Goal: Information Seeking & Learning: Check status

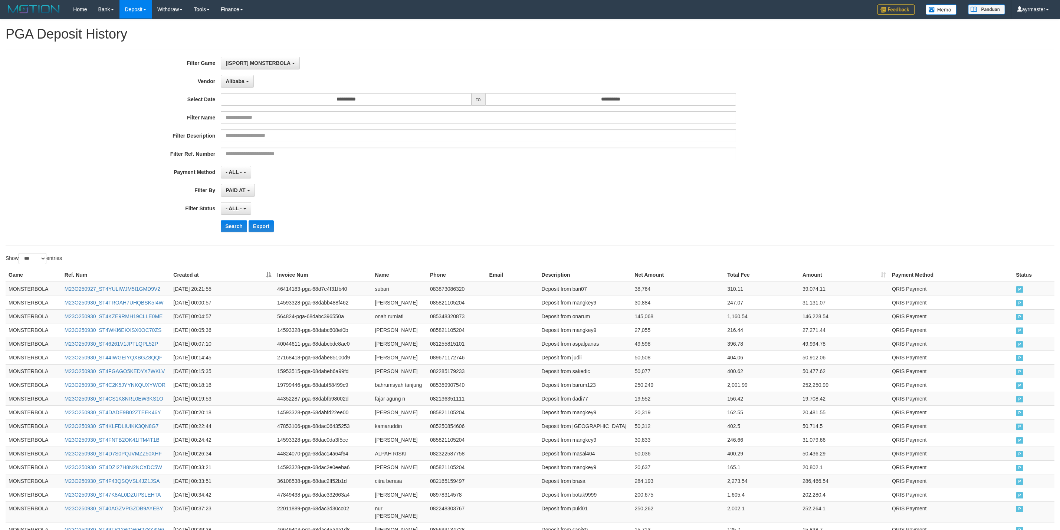
select select "**********"
select select "***"
click at [227, 222] on button "Search" at bounding box center [234, 226] width 26 height 12
click at [423, 210] on div "- ALL - SELECT ALL - ALL - SELECT STATUS PENDING/UNPAID PAID CANCELED EXPIRED" at bounding box center [478, 208] width 515 height 13
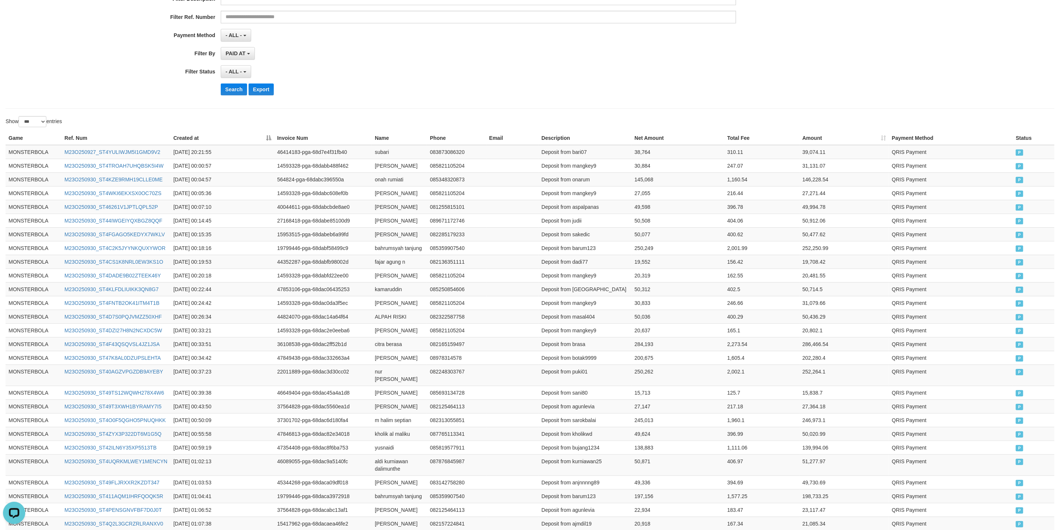
scroll to position [0, 0]
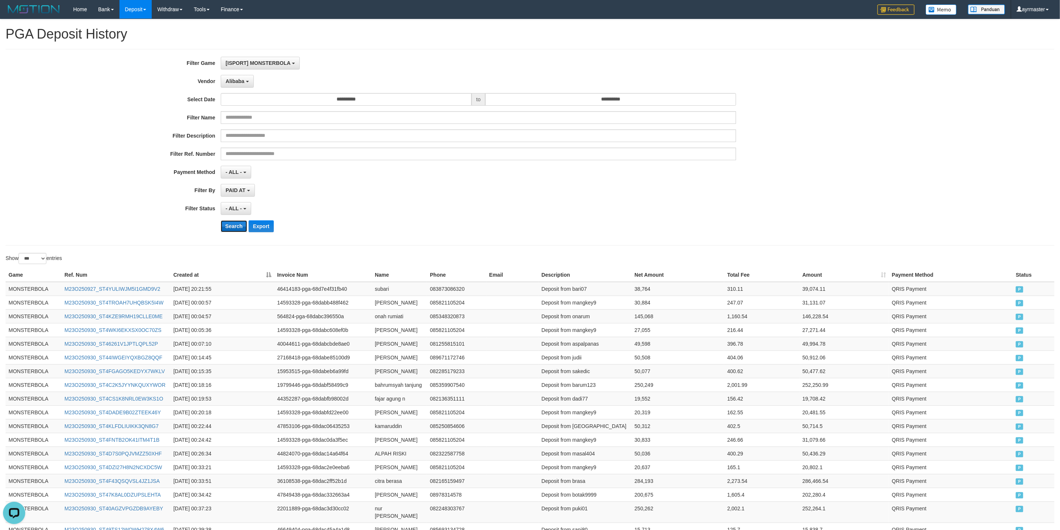
click at [230, 228] on button "Search" at bounding box center [234, 226] width 26 height 12
click at [787, 222] on div "Search Export" at bounding box center [552, 226] width 663 height 12
click at [642, 287] on td "38,764" at bounding box center [677, 289] width 93 height 14
click at [641, 287] on td "38,764" at bounding box center [677, 289] width 93 height 14
copy td "38,764"
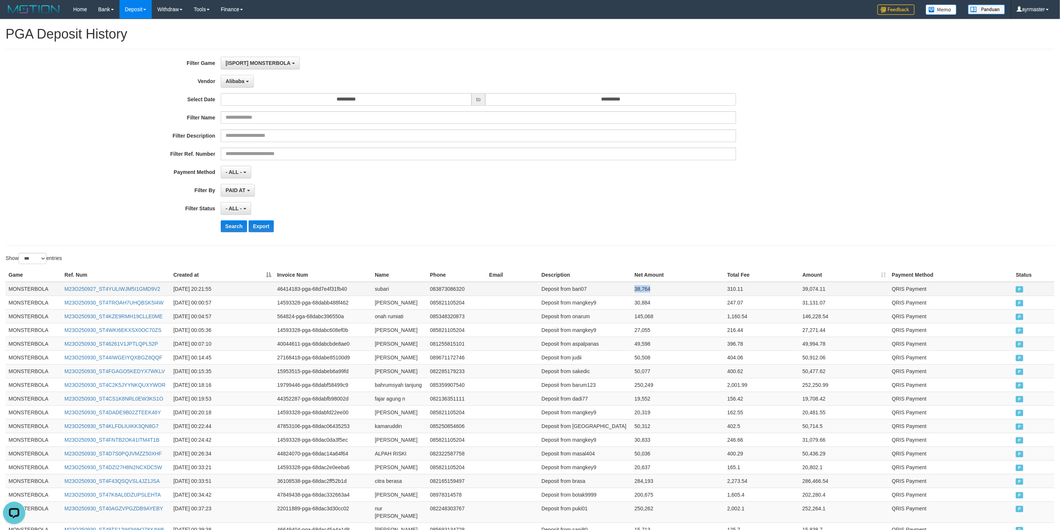
click at [636, 292] on td "38,764" at bounding box center [677, 289] width 93 height 14
click at [30, 287] on td "MONSTERBOLA" at bounding box center [34, 289] width 56 height 14
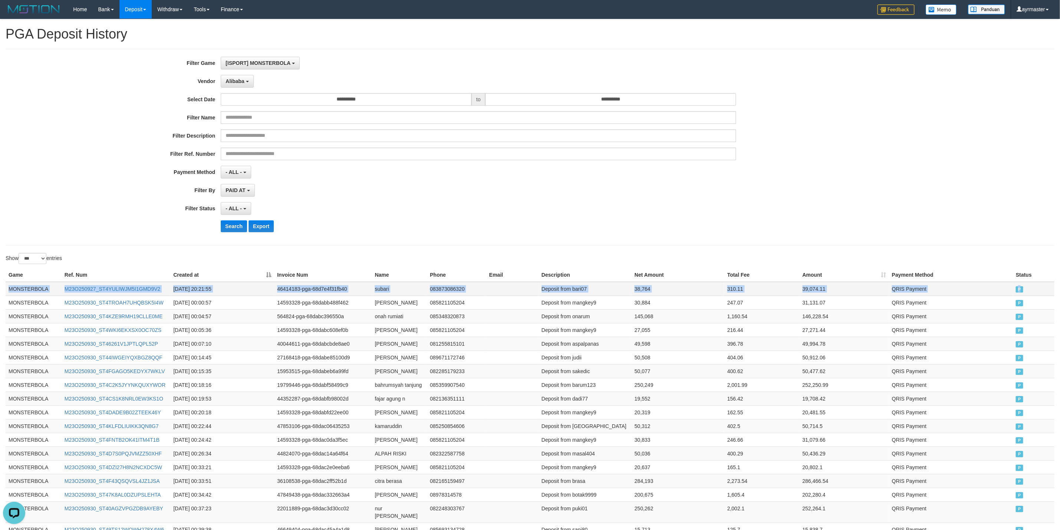
drag, startPoint x: 30, startPoint y: 287, endPoint x: 1029, endPoint y: 291, distance: 999.3
click at [1029, 291] on tr "MONSTERBOLA M23O250927_ST4YULIWJM5I1GMD9V2 2025-09-27 20:21:55 46414183-pga-68d…" at bounding box center [530, 289] width 1049 height 14
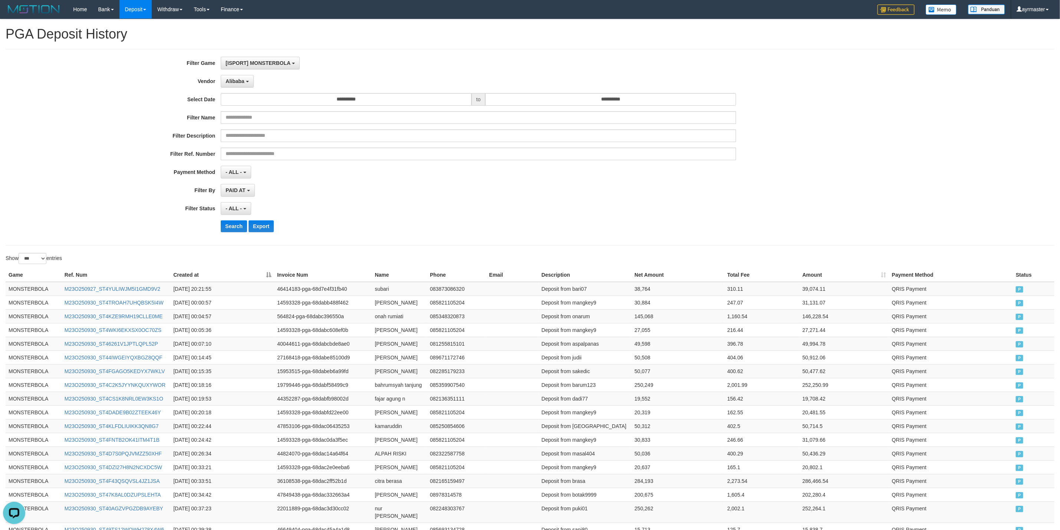
click at [908, 205] on div "**********" at bounding box center [530, 147] width 1060 height 181
click at [24, 290] on td "MONSTERBOLA" at bounding box center [34, 289] width 56 height 14
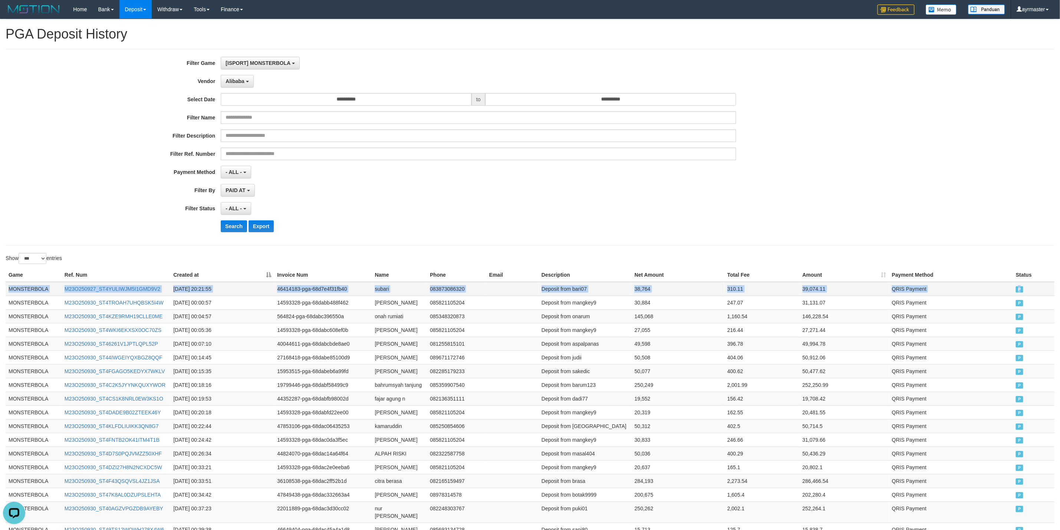
drag, startPoint x: 24, startPoint y: 290, endPoint x: 1032, endPoint y: 290, distance: 1007.9
click at [1032, 290] on tr "MONSTERBOLA M23O250927_ST4YULIWJM5I1GMD9V2 2025-09-27 20:21:55 46414183-pga-68d…" at bounding box center [530, 289] width 1049 height 14
copy tr "MONSTERBOLA M23O250927_ST4YULIWJM5I1GMD9V2 2025-09-27 20:21:55 46414183-pga-68d…"
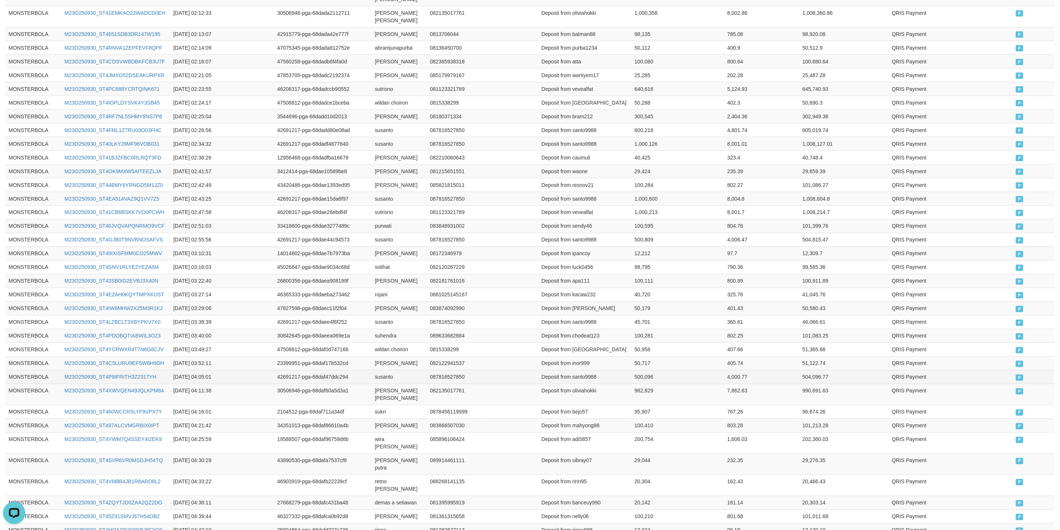
scroll to position [916, 0]
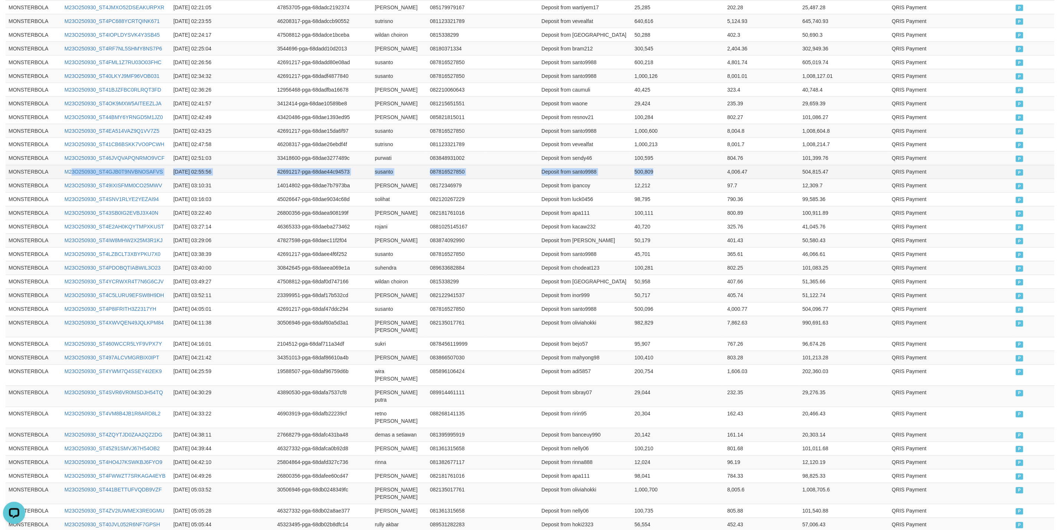
drag, startPoint x: 541, startPoint y: 168, endPoint x: 48, endPoint y: 168, distance: 493.0
click at [55, 168] on tr "MONSTERBOLA M23O250930_ST4GJB0T9NVBNOSAFVS 2025-09-30 02:55:56 42691217-pga-68d…" at bounding box center [530, 172] width 1049 height 14
click at [18, 171] on td "MONSTERBOLA" at bounding box center [34, 172] width 56 height 14
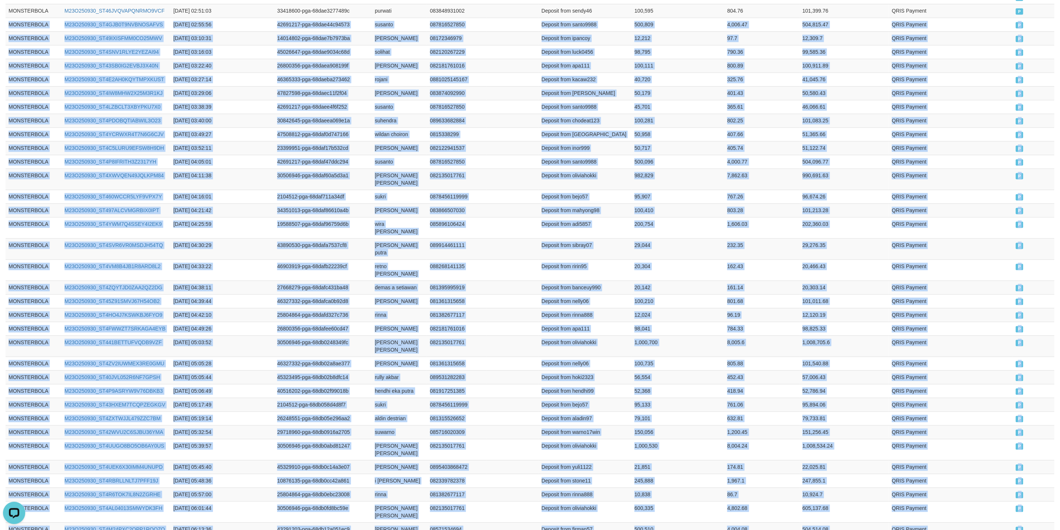
scroll to position [1269, 0]
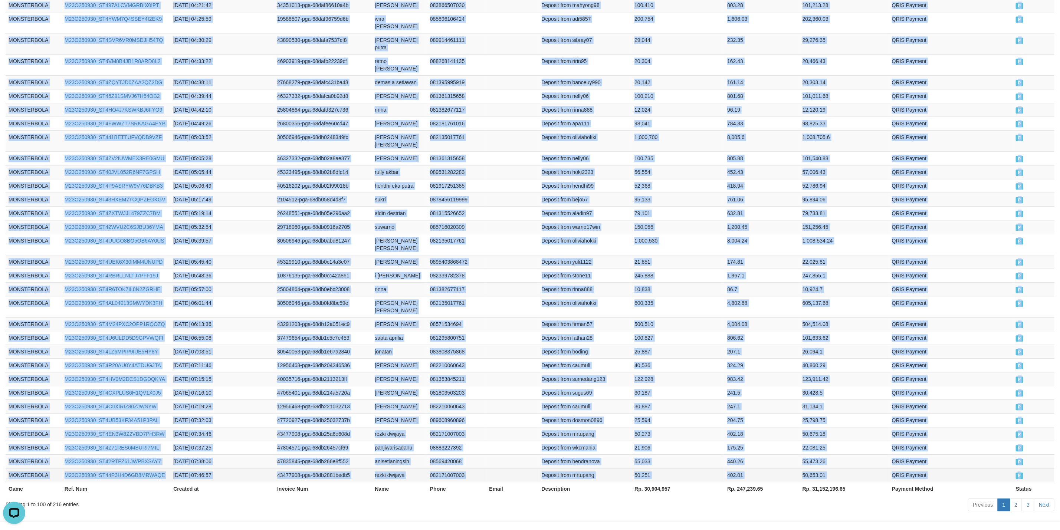
drag, startPoint x: 18, startPoint y: 171, endPoint x: 1042, endPoint y: 448, distance: 1060.9
copy tbody "MONSTERBOLA M23O250930_ST4GJB0T9NVBNOSAFVS 2025-09-30 02:55:56 42691217-pga-68d…"
click at [1013, 499] on link "2" at bounding box center [1016, 505] width 13 height 13
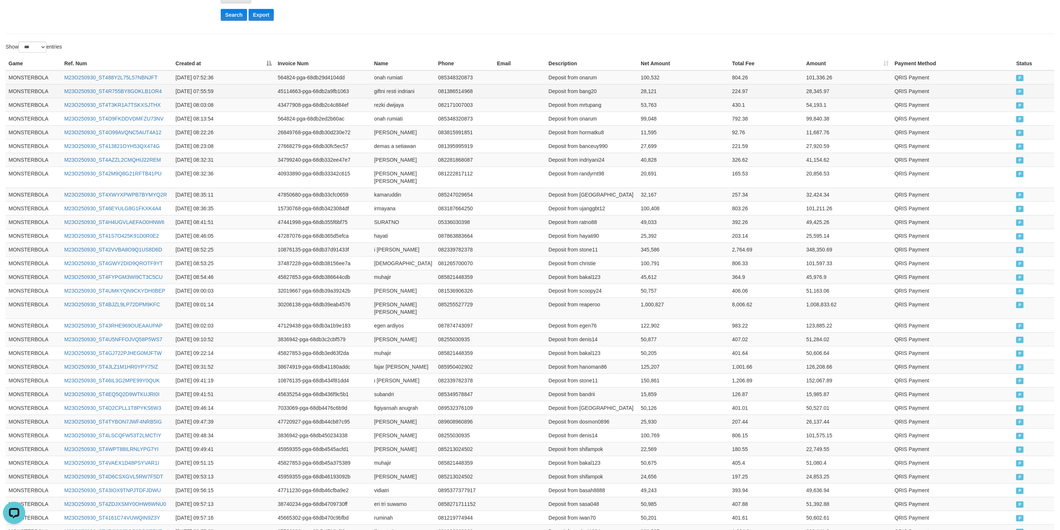
scroll to position [48, 0]
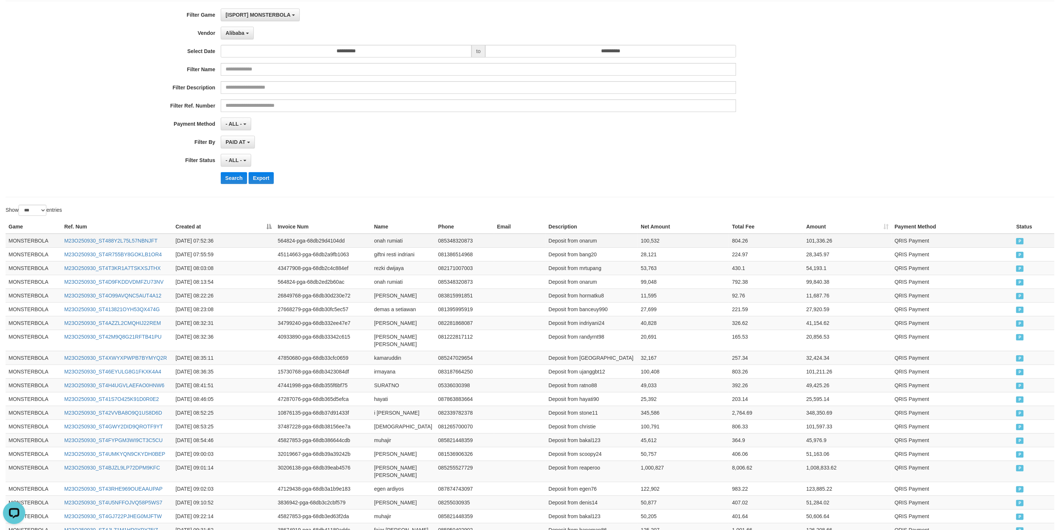
click at [30, 243] on td "MONSTERBOLA" at bounding box center [34, 241] width 56 height 14
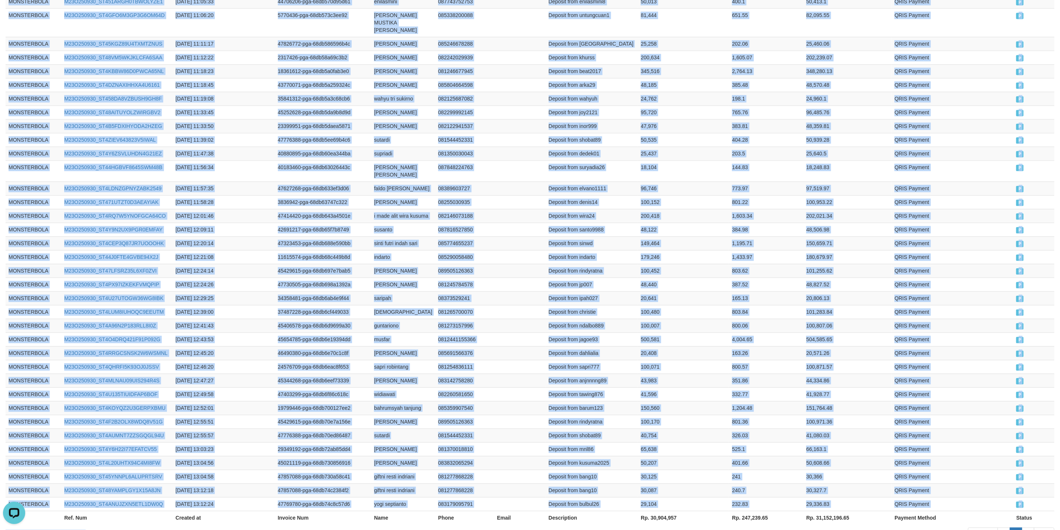
scroll to position [1318, 0]
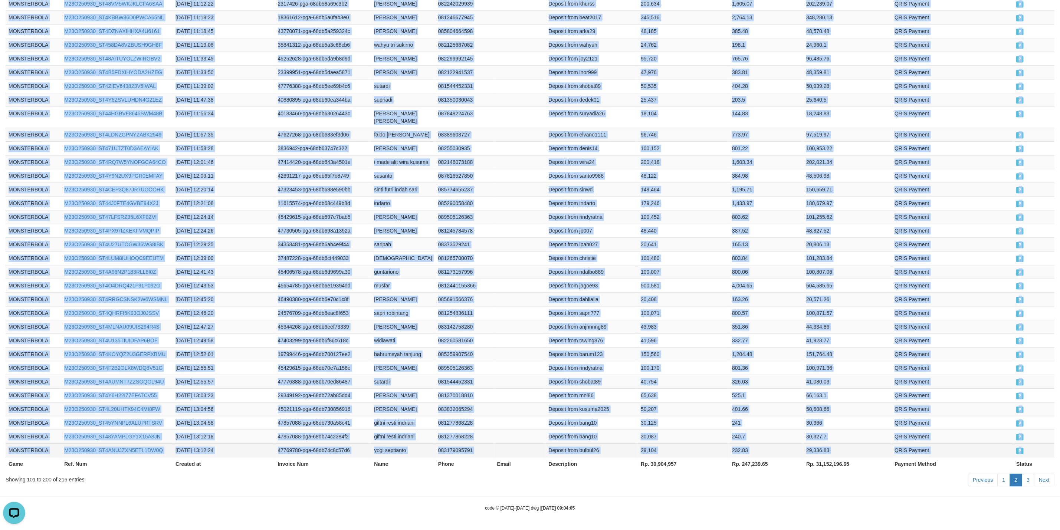
drag, startPoint x: 30, startPoint y: 243, endPoint x: 1041, endPoint y: 462, distance: 1034.0
copy tbody "MONSTERBOLA M23O250930_ST488Y2L75L57NBNJFT 2025-09-30 07:52:36 564824-pga-68db2…"
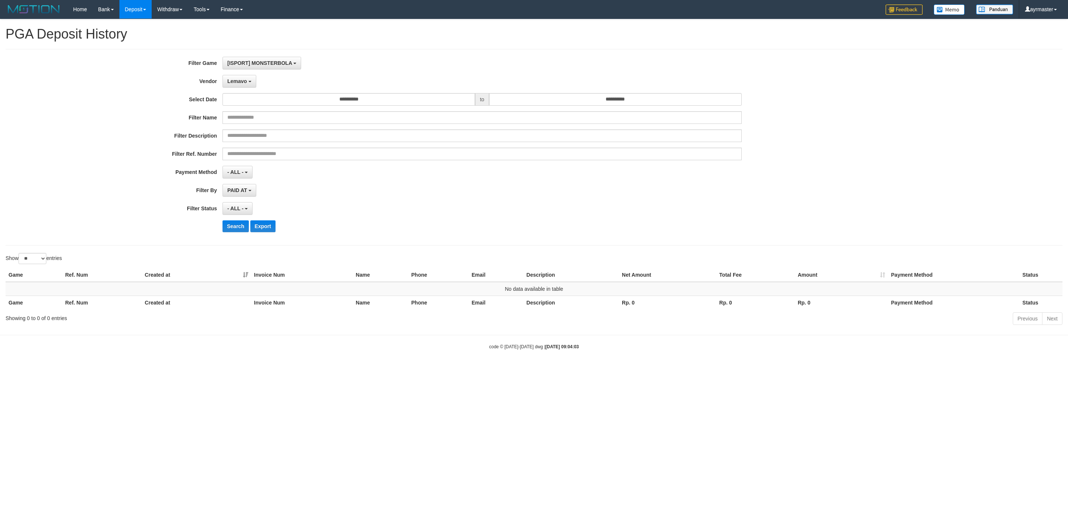
select select "**********"
select select "**"
click at [245, 226] on button "Search" at bounding box center [236, 226] width 26 height 12
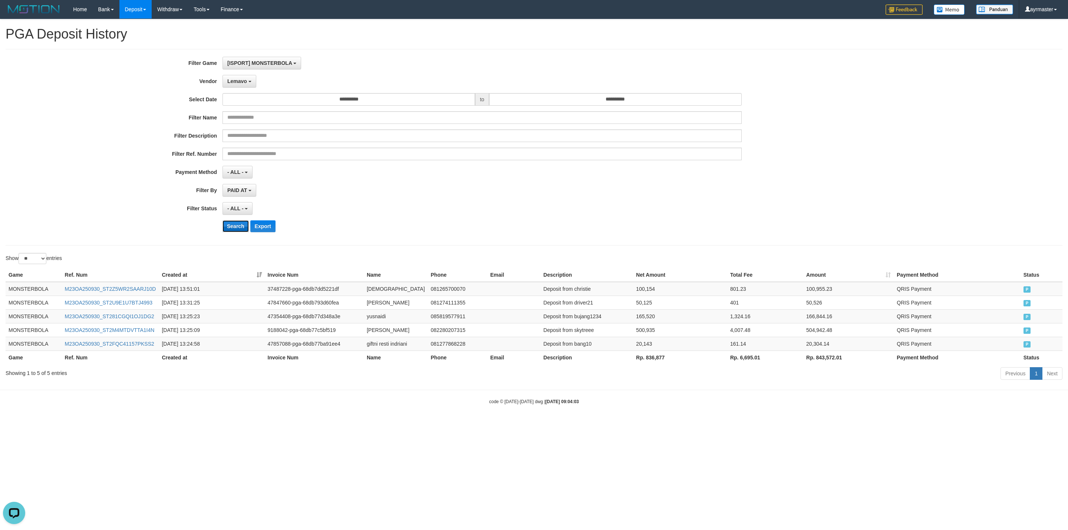
click at [240, 224] on button "Search" at bounding box center [236, 226] width 26 height 12
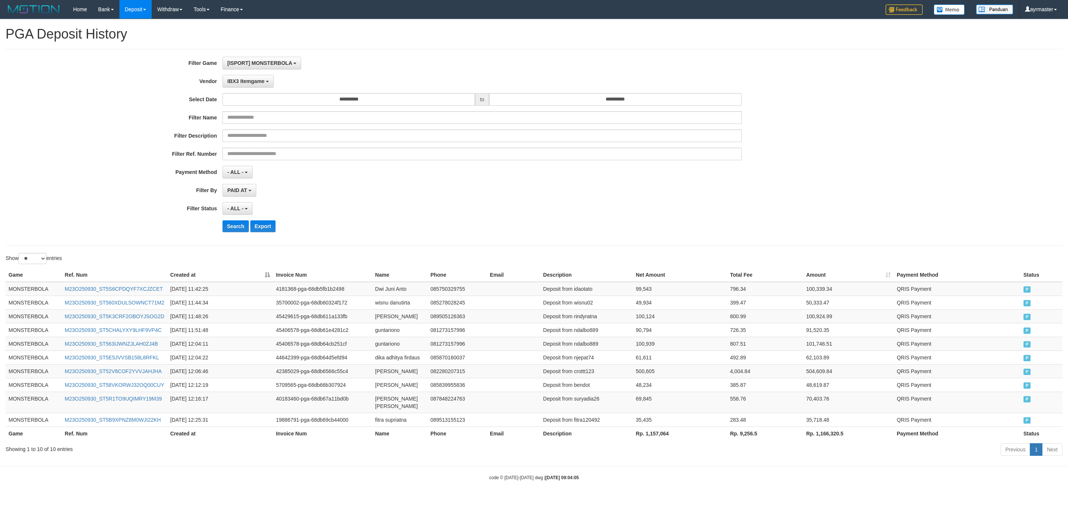
select select "**********"
select select "**"
click at [239, 227] on button "Search" at bounding box center [236, 226] width 26 height 12
click at [235, 230] on button "Search" at bounding box center [236, 226] width 26 height 12
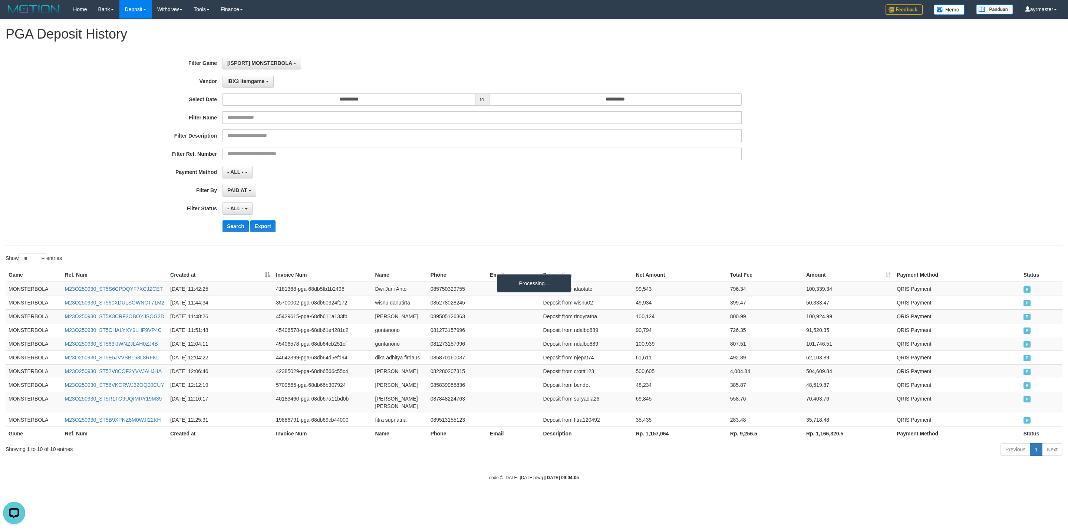
click at [434, 211] on div "- ALL - SELECT ALL - ALL - SELECT STATUS PENDING/UNPAID PAID CANCELED EXPIRED" at bounding box center [482, 208] width 519 height 13
click at [229, 232] on button "Search" at bounding box center [236, 226] width 26 height 12
click at [410, 217] on div "**********" at bounding box center [445, 147] width 890 height 181
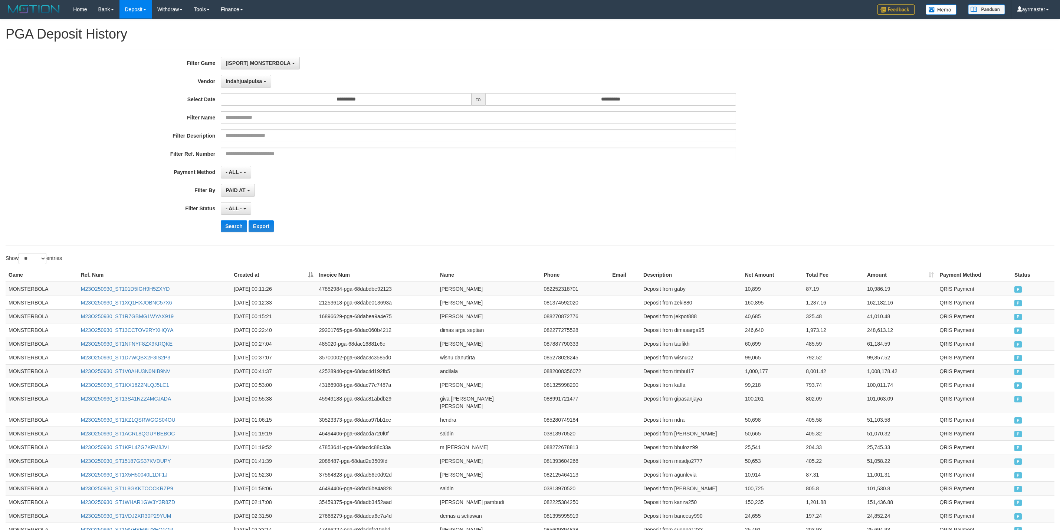
select select "**********"
select select "**"
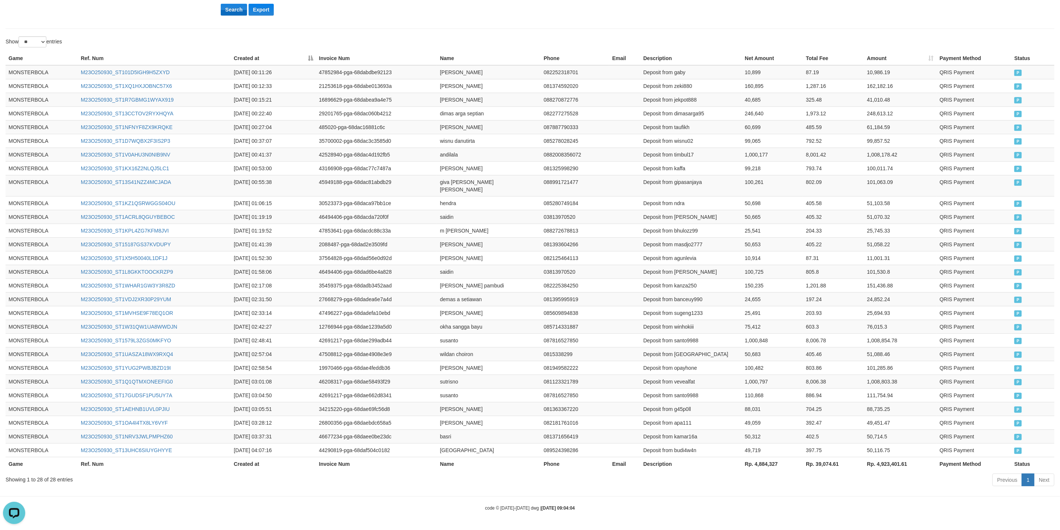
scroll to position [7, 0]
click at [239, 13] on button "Search" at bounding box center [234, 10] width 26 height 12
drag, startPoint x: 753, startPoint y: 352, endPoint x: 747, endPoint y: 362, distance: 11.6
click at [766, 352] on tr "MONSTERBOLA M23O250930_ST1UASZA18WX9RXQ4 2025-09-30 02:57:04 47508812-pga-68dae…" at bounding box center [530, 354] width 1049 height 14
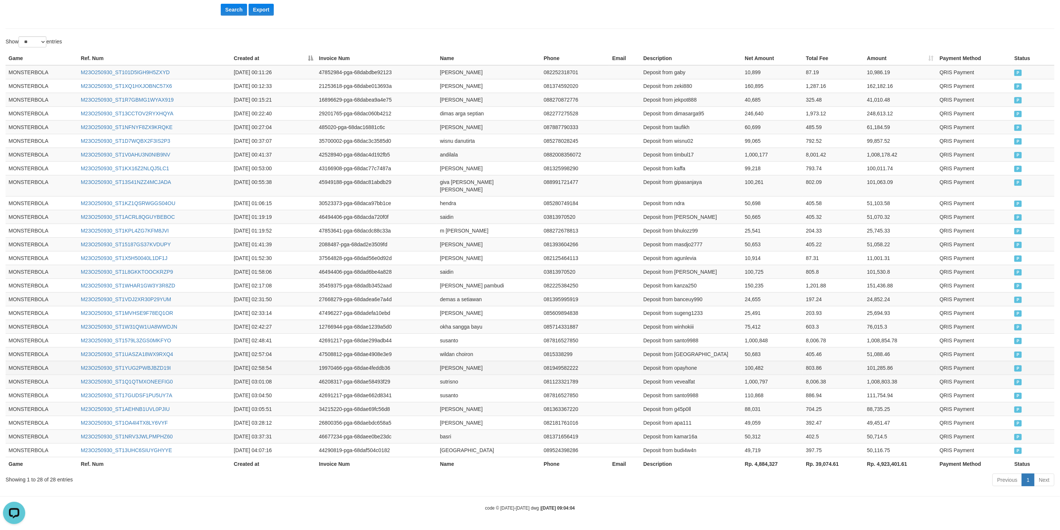
drag, startPoint x: 742, startPoint y: 364, endPoint x: 753, endPoint y: 372, distance: 13.4
click at [756, 364] on td "100,482" at bounding box center [772, 368] width 61 height 14
drag, startPoint x: 745, startPoint y: 376, endPoint x: 768, endPoint y: 382, distance: 23.7
click at [766, 379] on td "1,000,797" at bounding box center [772, 382] width 61 height 14
drag, startPoint x: 748, startPoint y: 395, endPoint x: 753, endPoint y: 407, distance: 12.8
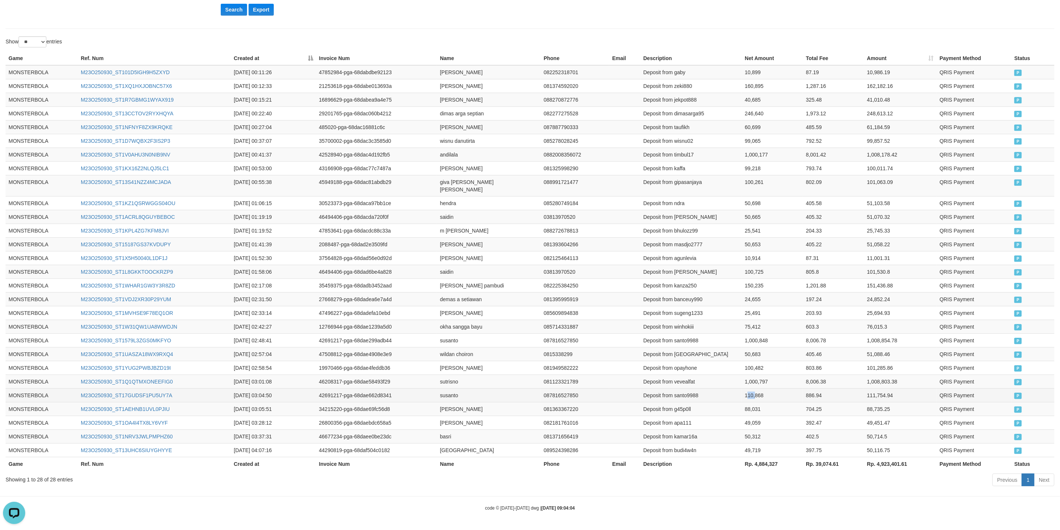
click at [760, 397] on td "110,868" at bounding box center [772, 395] width 61 height 14
drag, startPoint x: 748, startPoint y: 410, endPoint x: 759, endPoint y: 414, distance: 12.3
click at [758, 411] on td "88,031" at bounding box center [772, 409] width 61 height 14
drag, startPoint x: 749, startPoint y: 422, endPoint x: 757, endPoint y: 425, distance: 8.6
click at [761, 422] on td "49,059" at bounding box center [772, 423] width 61 height 14
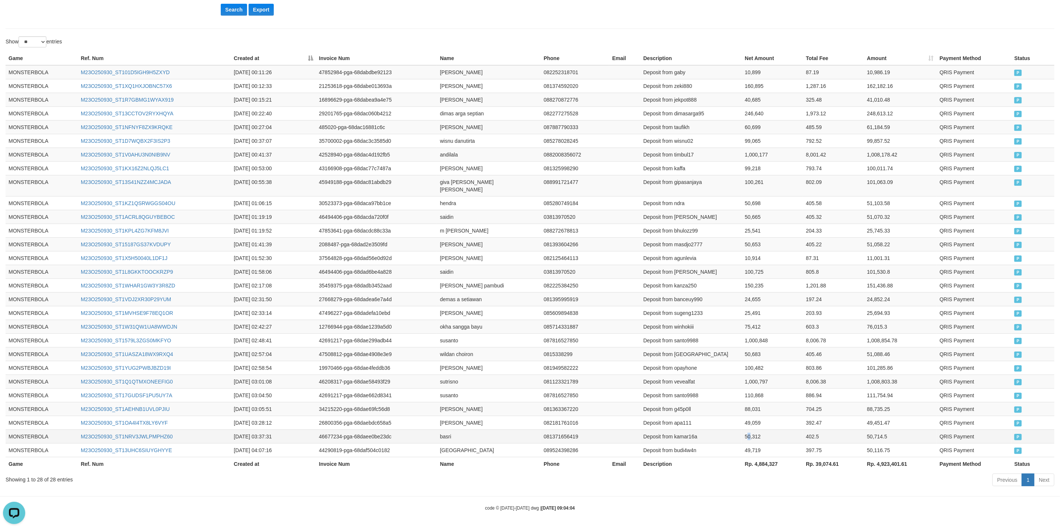
drag, startPoint x: 748, startPoint y: 435, endPoint x: 757, endPoint y: 441, distance: 10.2
click at [761, 437] on td "50,312" at bounding box center [772, 437] width 61 height 14
drag, startPoint x: 749, startPoint y: 447, endPoint x: 765, endPoint y: 448, distance: 15.6
click at [765, 448] on td "49,719" at bounding box center [772, 450] width 61 height 14
drag, startPoint x: 678, startPoint y: 348, endPoint x: 95, endPoint y: 349, distance: 582.8
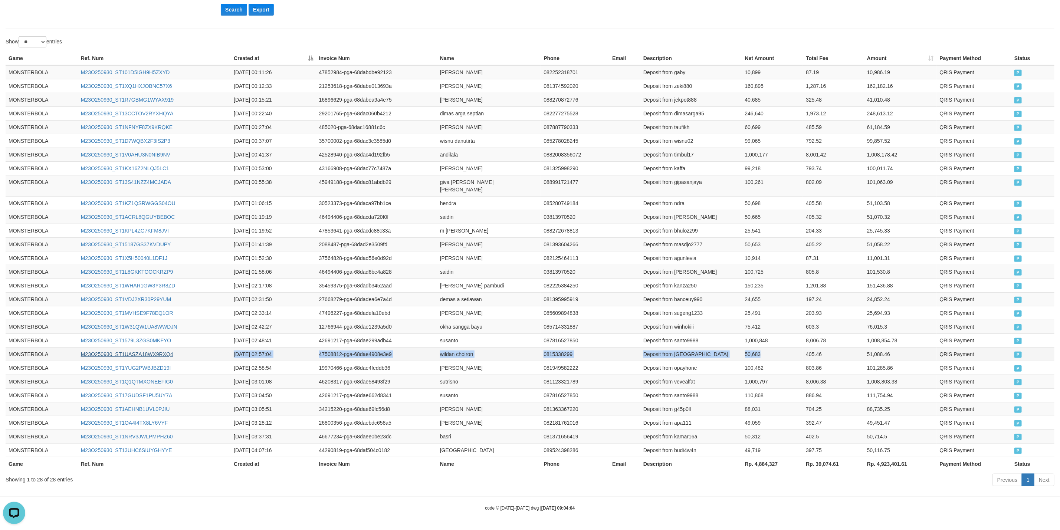
click at [155, 349] on tr "MONSTERBOLA M23O250930_ST1UASZA18WX9RXQ4 2025-09-30 02:57:04 47508812-pga-68dae…" at bounding box center [530, 354] width 1049 height 14
click at [38, 347] on td "MONSTERBOLA" at bounding box center [42, 354] width 72 height 14
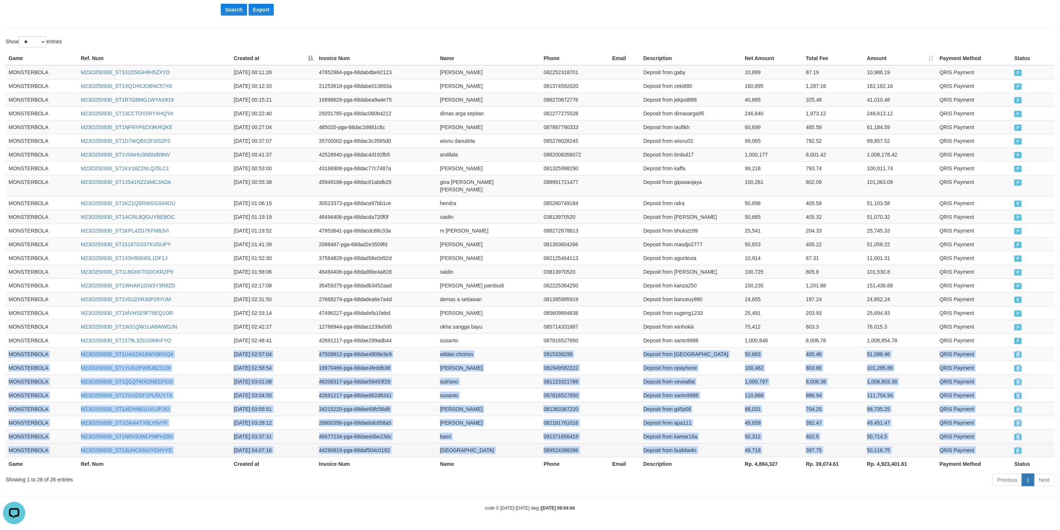
drag, startPoint x: 38, startPoint y: 347, endPoint x: 1059, endPoint y: 463, distance: 1028.1
click at [1032, 453] on tbody "MONSTERBOLA M23O250930_ST101D5IGH9H5ZXYD 2025-09-30 00:11:26 47852984-pga-68dab…" at bounding box center [530, 261] width 1049 height 392
copy tbody "MONSTERBOLA M23O250930_ST1UASZA18WX9RXQ4 2025-09-30 02:57:04 47508812-pga-68dae…"
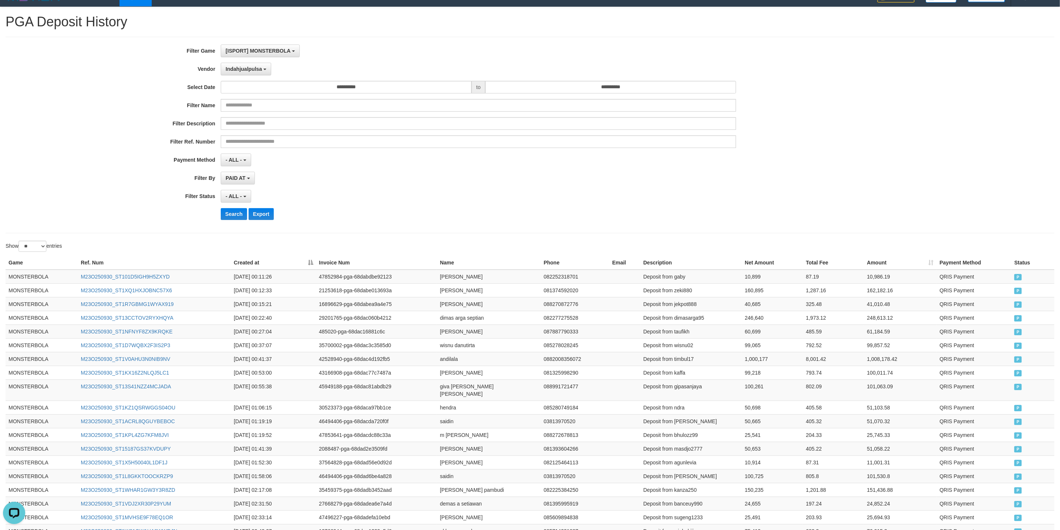
scroll to position [0, 0]
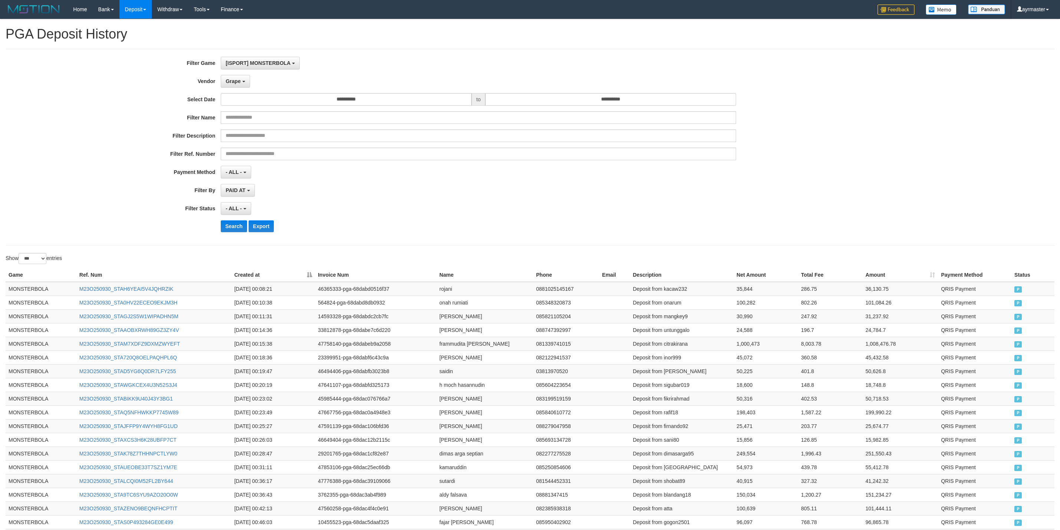
select select "**********"
select select "***"
click at [234, 226] on button "Search" at bounding box center [234, 226] width 26 height 12
click at [385, 219] on div "**********" at bounding box center [441, 147] width 883 height 181
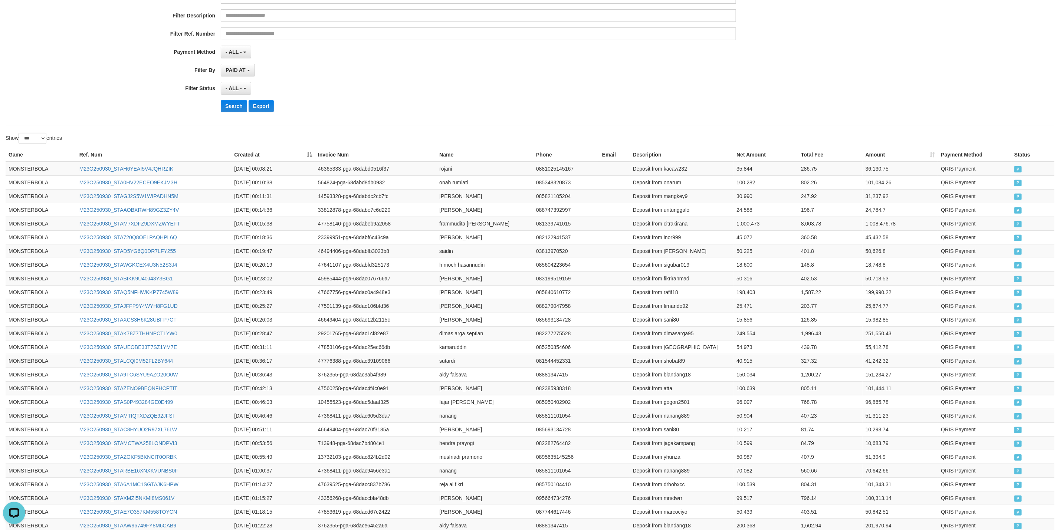
scroll to position [0, 0]
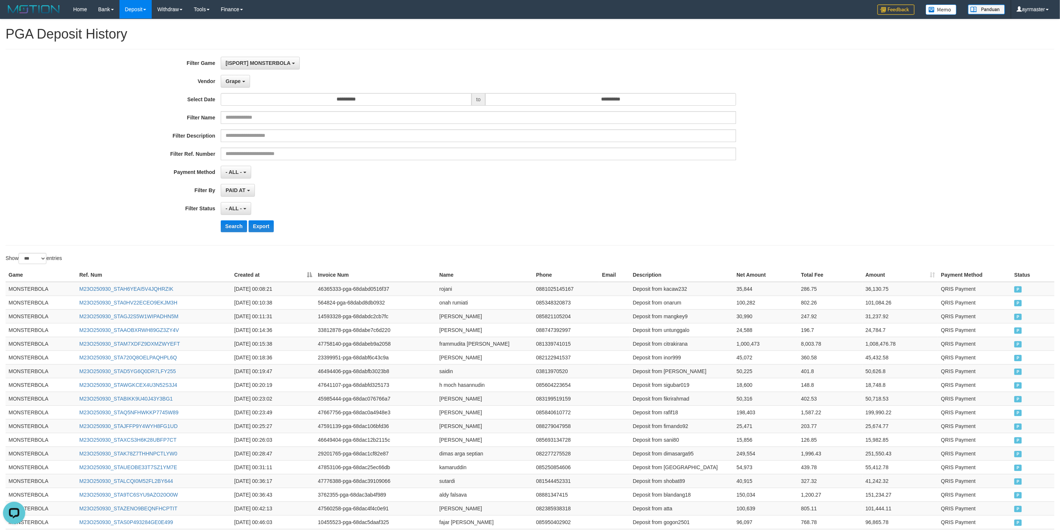
click at [226, 224] on button "Search" at bounding box center [234, 226] width 26 height 12
click at [615, 201] on div "**********" at bounding box center [441, 147] width 883 height 181
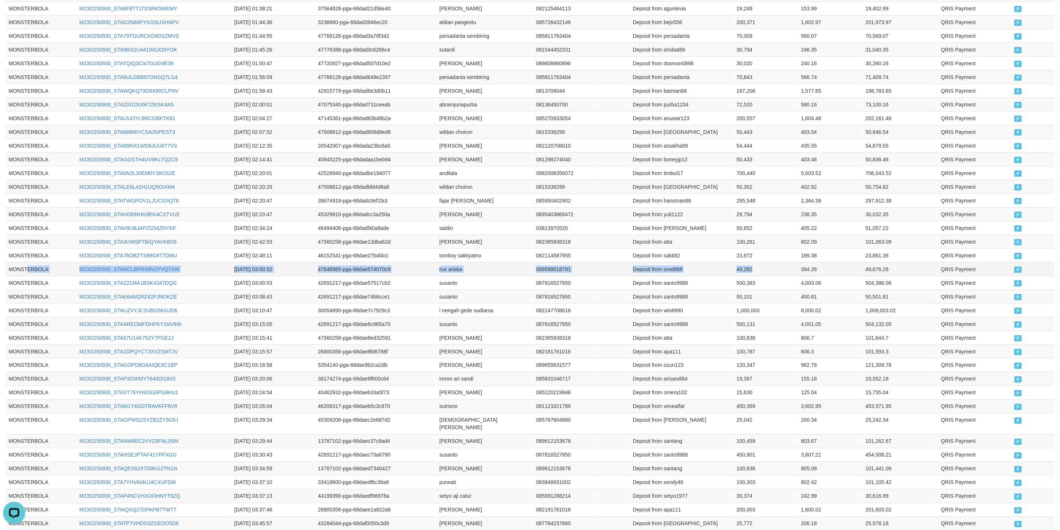
drag, startPoint x: 758, startPoint y: 280, endPoint x: 29, endPoint y: 274, distance: 728.9
click at [29, 274] on tr "MONSTERBOLA M23O250930_STARCLBPRA8V2YVQ7XW [DATE] 03:00:52 47646985-pga-68dae57…" at bounding box center [530, 269] width 1049 height 14
click at [18, 275] on td "MONSTERBOLA" at bounding box center [41, 269] width 71 height 14
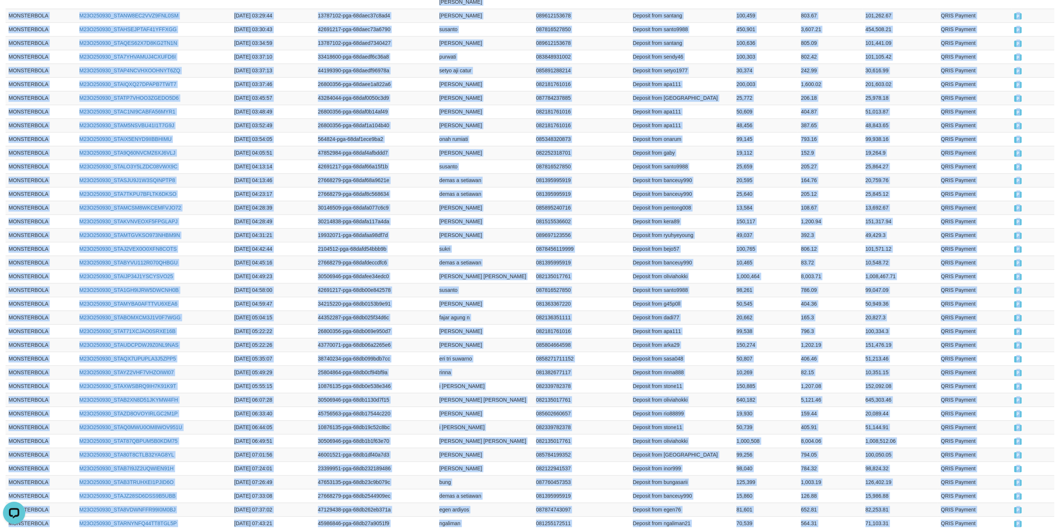
scroll to position [1217, 0]
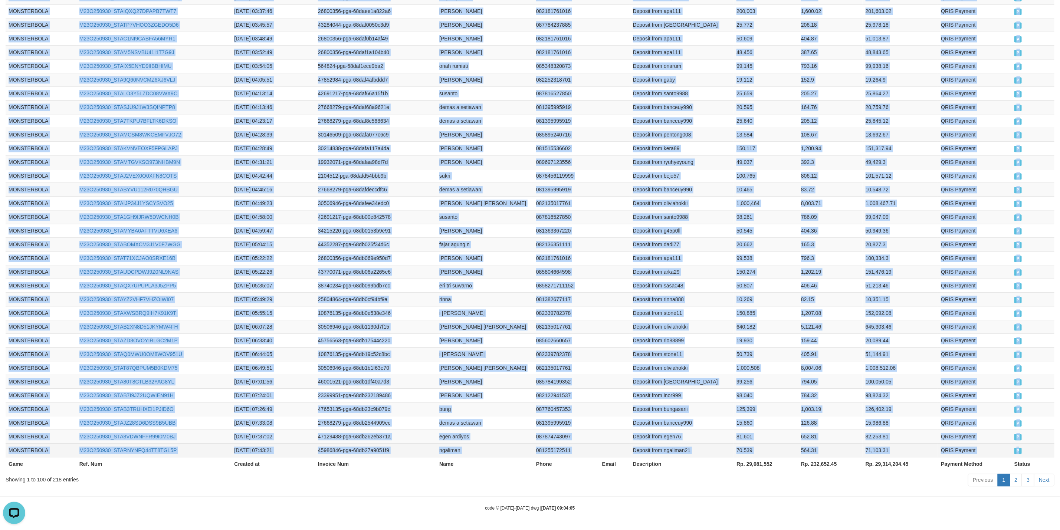
drag, startPoint x: 18, startPoint y: 275, endPoint x: 1042, endPoint y: 448, distance: 1038.0
copy tbody "MONSTERBOLA M23O250930_STARCLBPRA8V2YVQ7XW [DATE] 03:00:52 47646985-pga-68dae57…"
click at [1015, 477] on link "2" at bounding box center [1016, 480] width 13 height 13
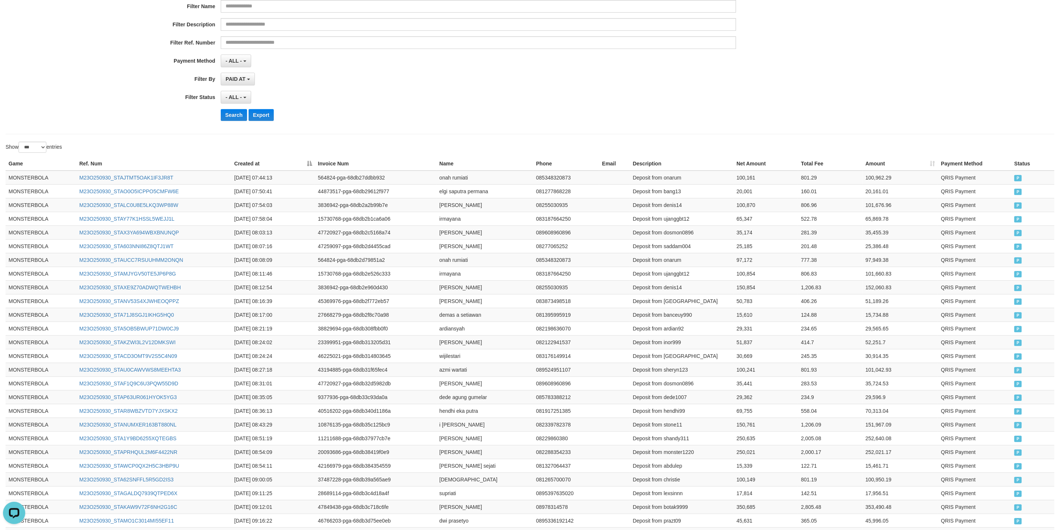
scroll to position [0, 0]
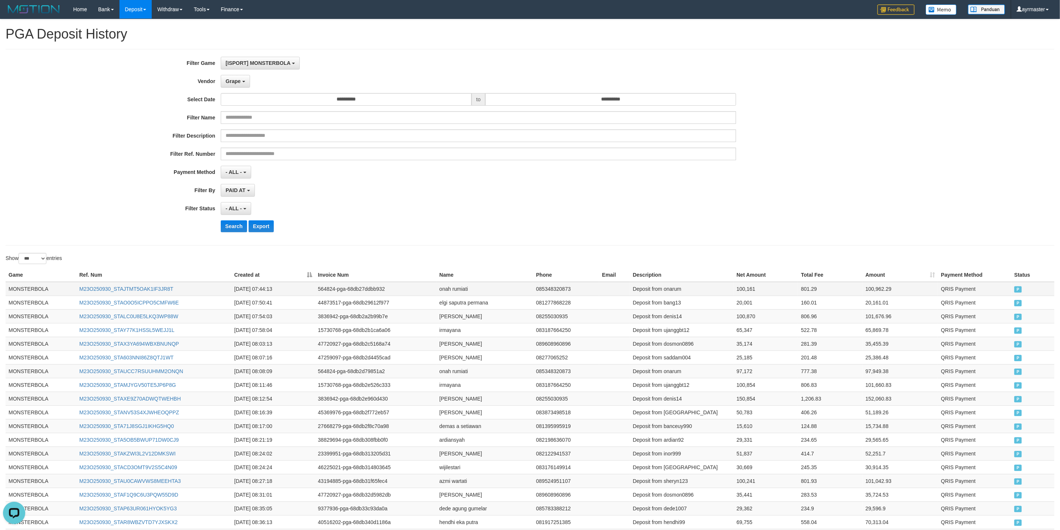
click at [28, 289] on td "MONSTERBOLA" at bounding box center [41, 289] width 71 height 14
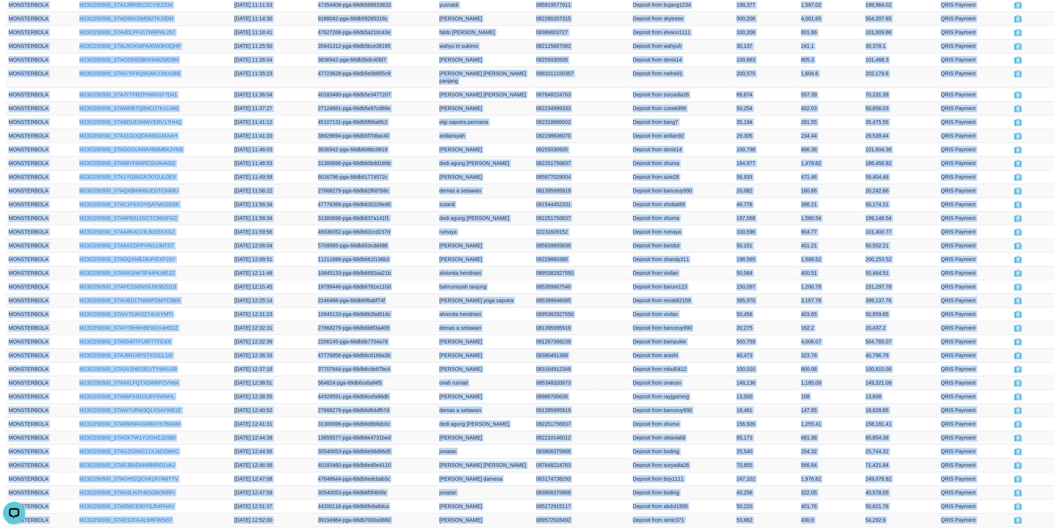
scroll to position [1217, 0]
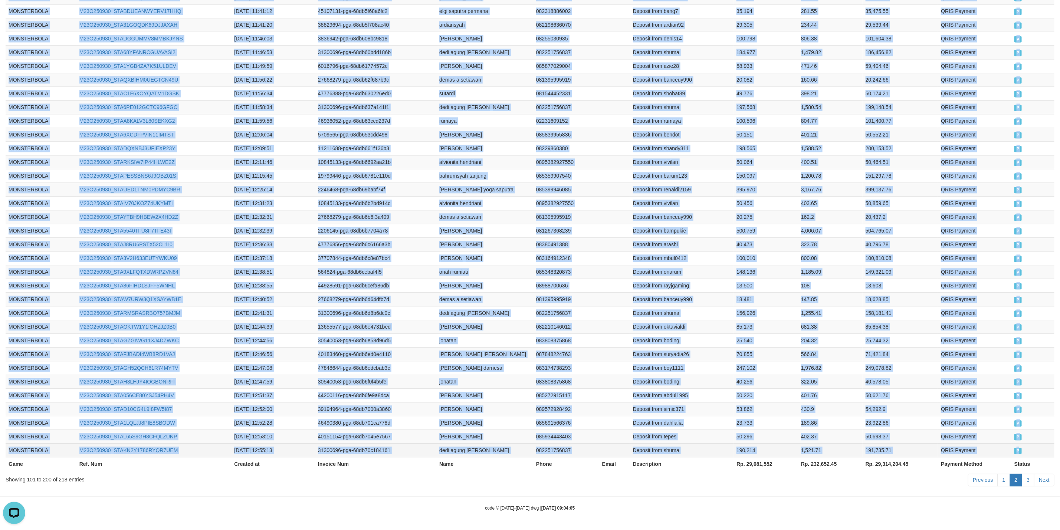
drag, startPoint x: 28, startPoint y: 289, endPoint x: 1044, endPoint y: 448, distance: 1028.4
copy tbody "MONSTERBOLA M23O250930_STAJTMT5OAK1IF3JR8T [DATE] 07:44:13 564824-pga-68db27ddb…"
click at [375, 292] on td "27668279-pga-68db6d64dfb7d" at bounding box center [375, 299] width 121 height 14
